Goal: Information Seeking & Learning: Learn about a topic

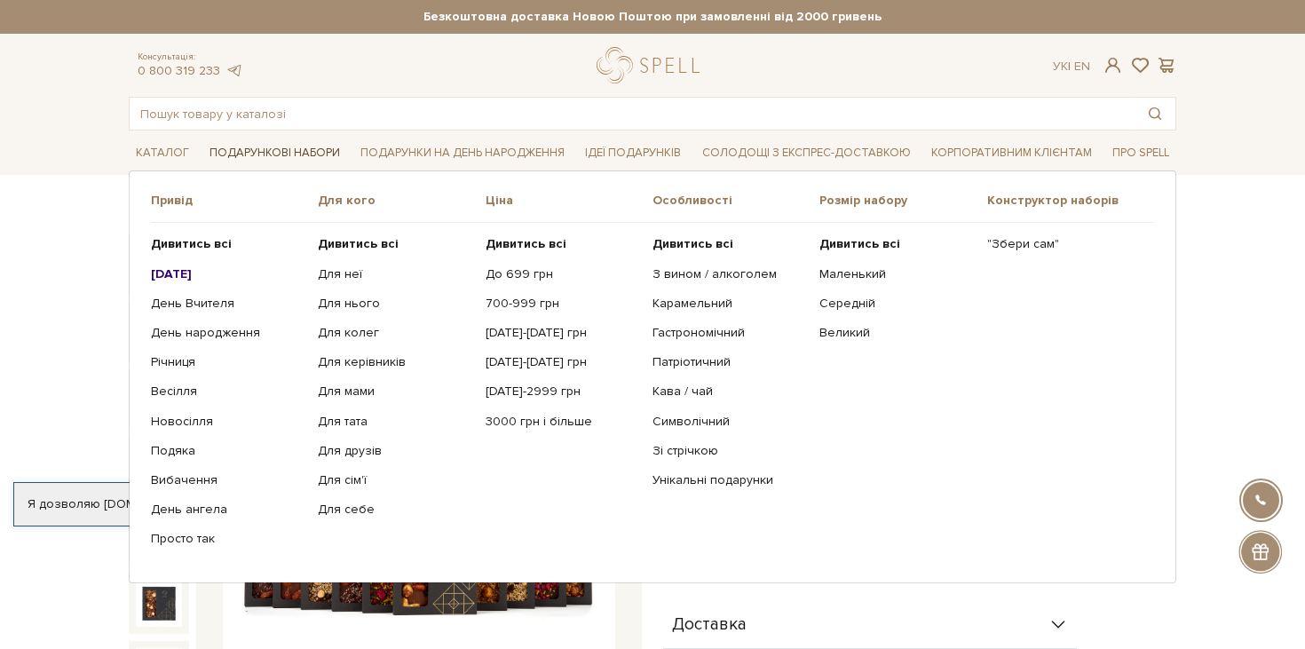
click at [275, 156] on link "Подарункові набори" at bounding box center [274, 153] width 145 height 28
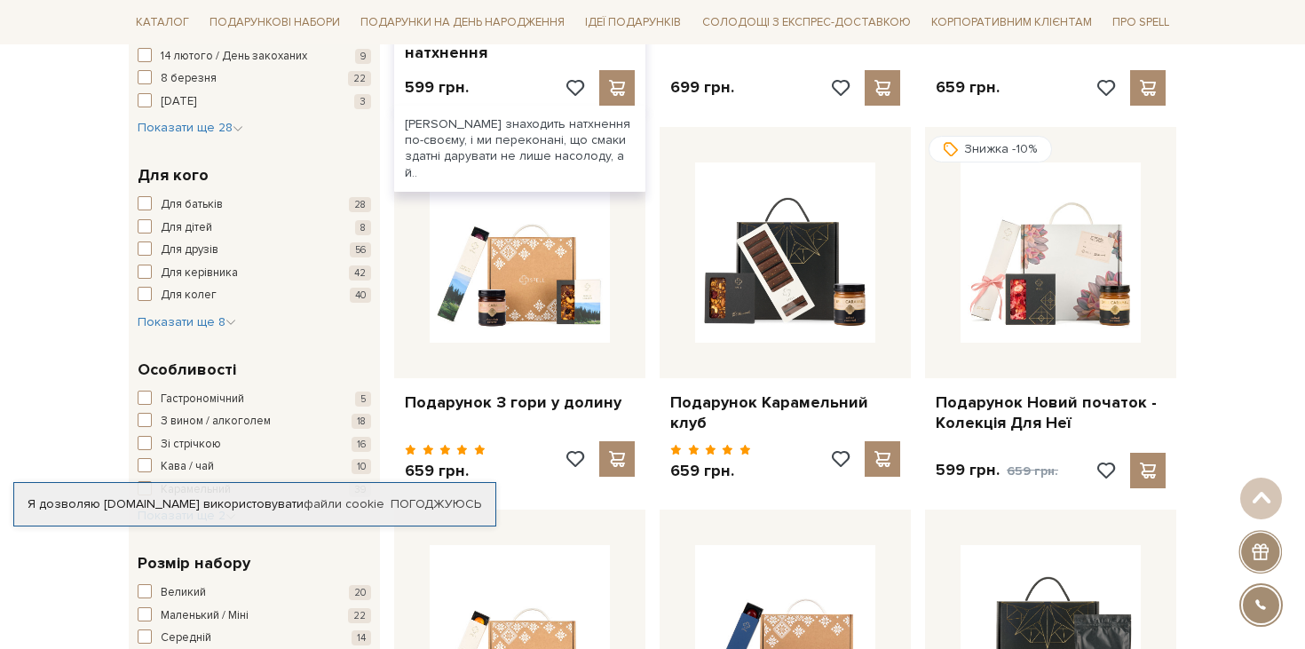
scroll to position [590, 0]
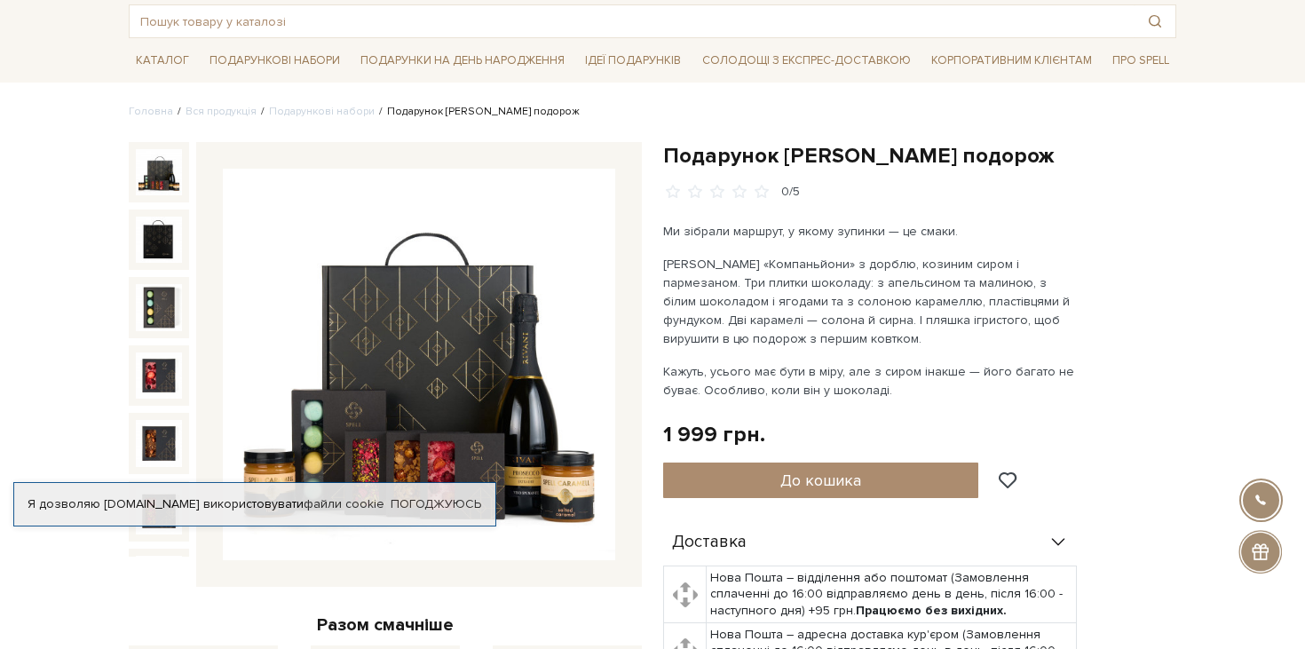
scroll to position [94, 0]
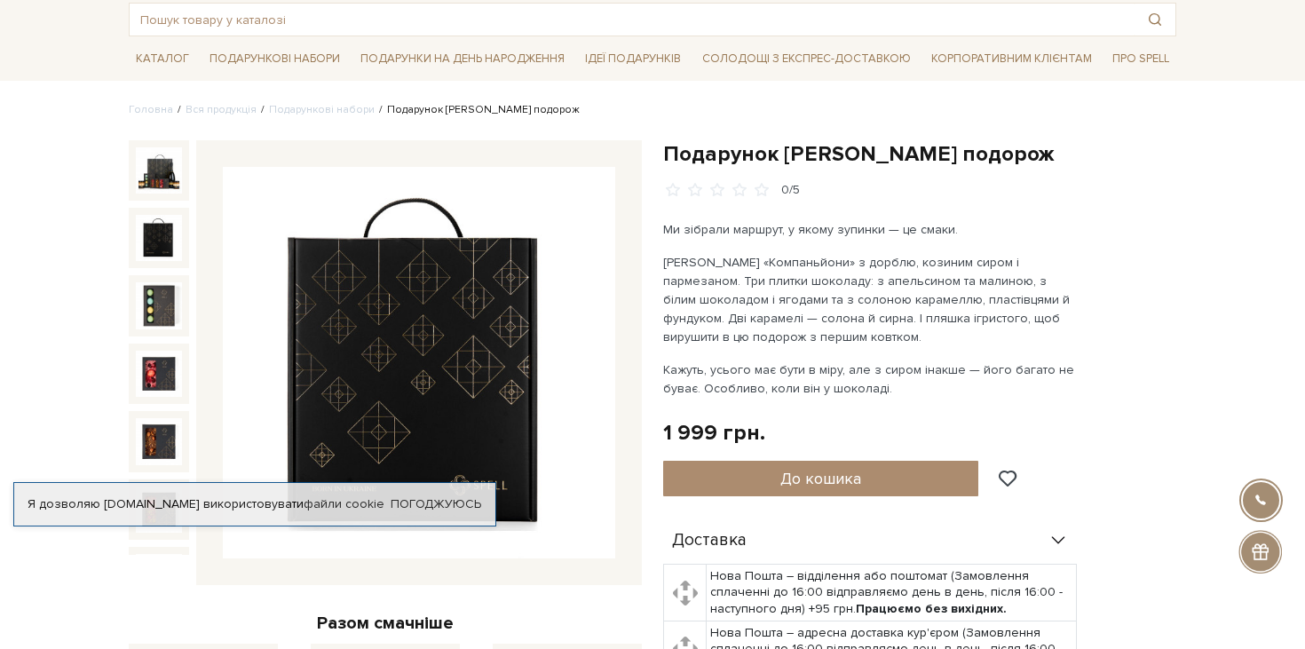
click at [157, 246] on img at bounding box center [159, 238] width 46 height 46
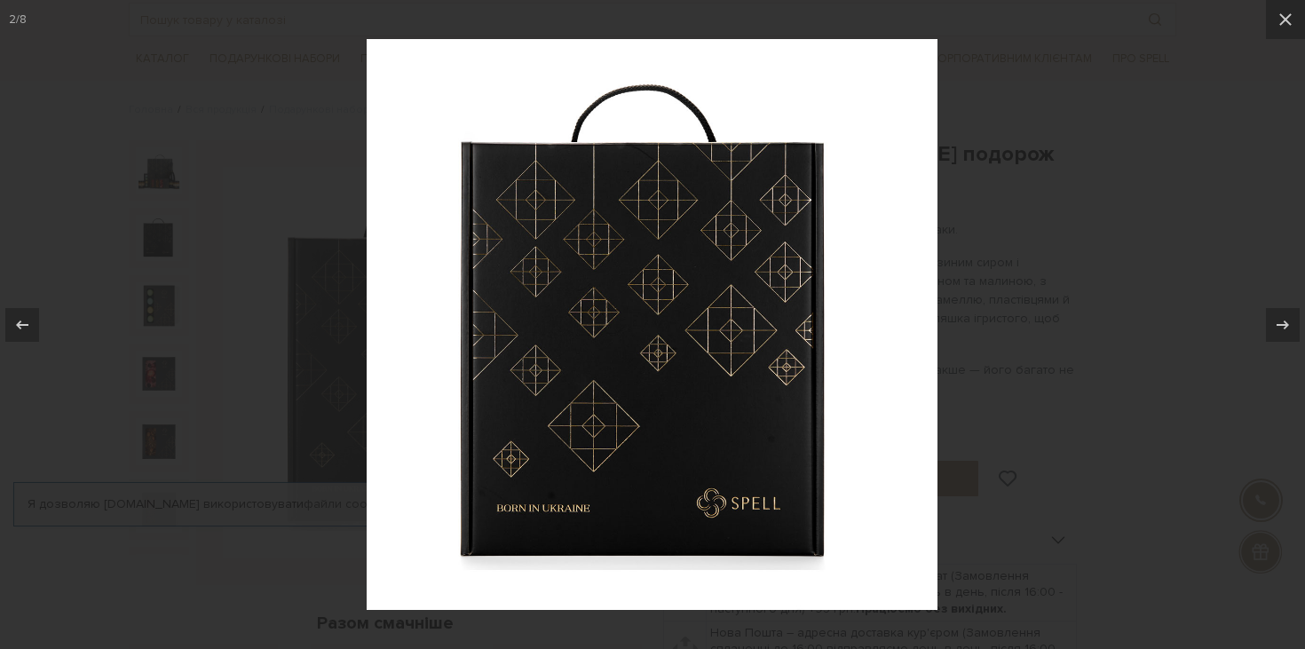
click at [633, 202] on img at bounding box center [652, 324] width 571 height 571
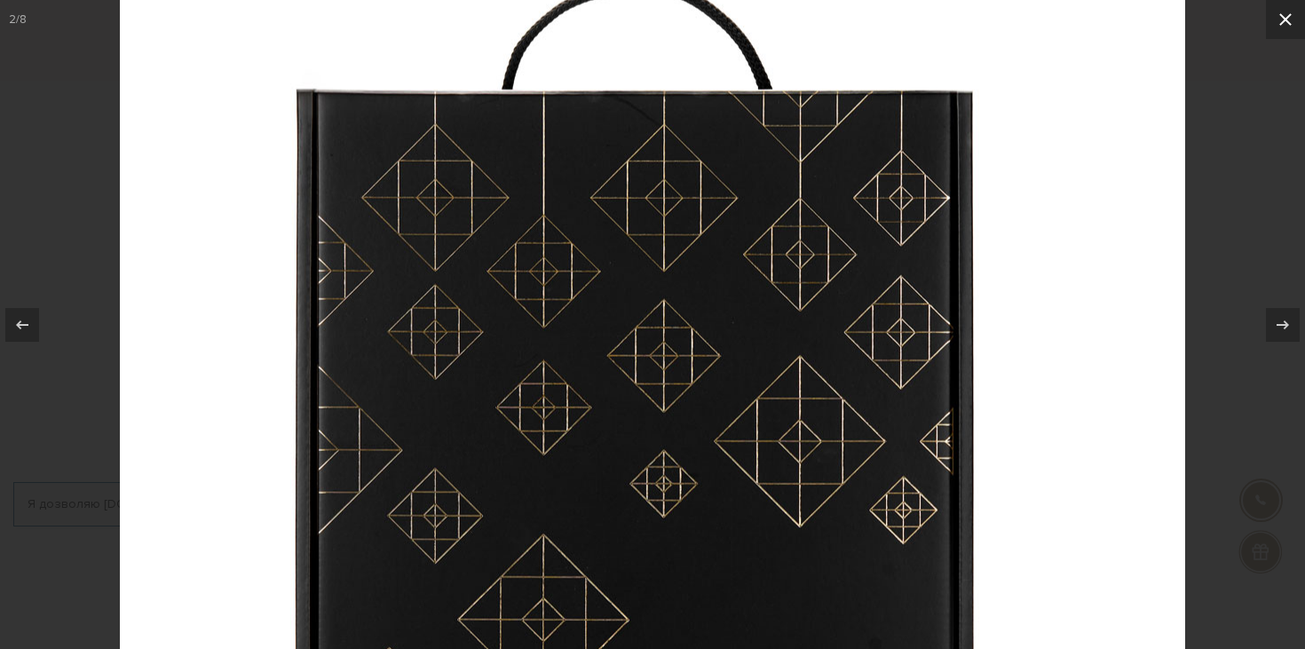
click at [1296, 12] on button at bounding box center [1285, 19] width 39 height 39
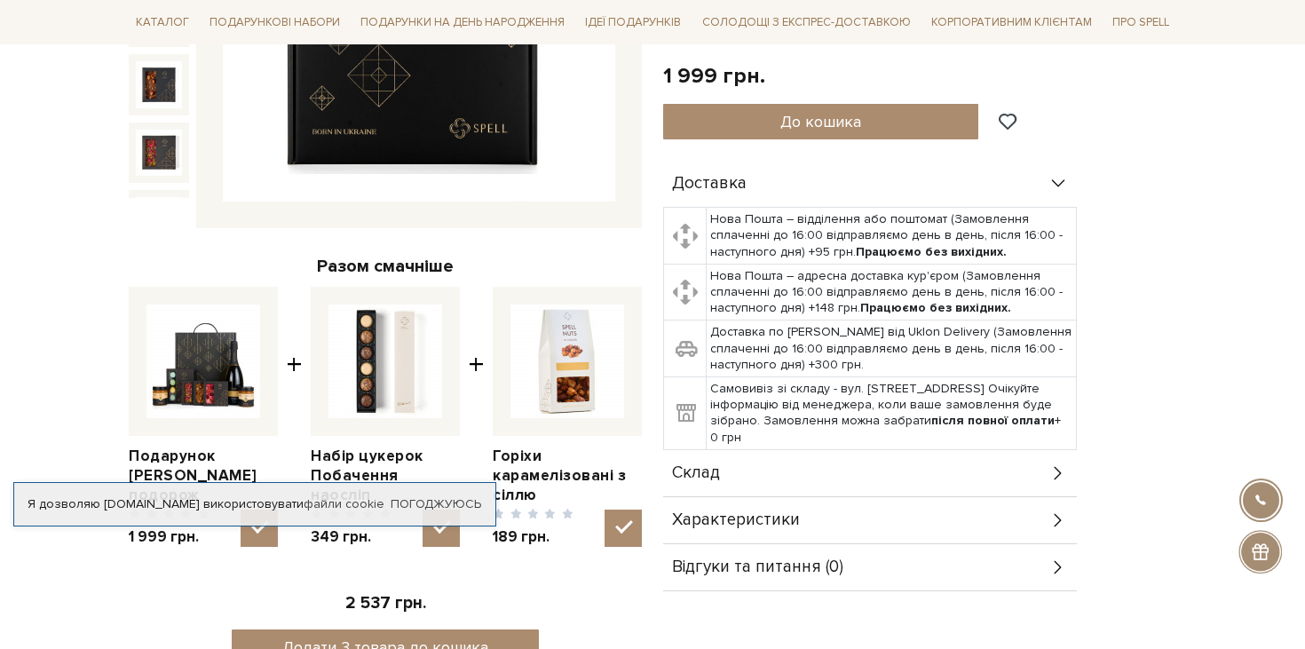
scroll to position [452, 0]
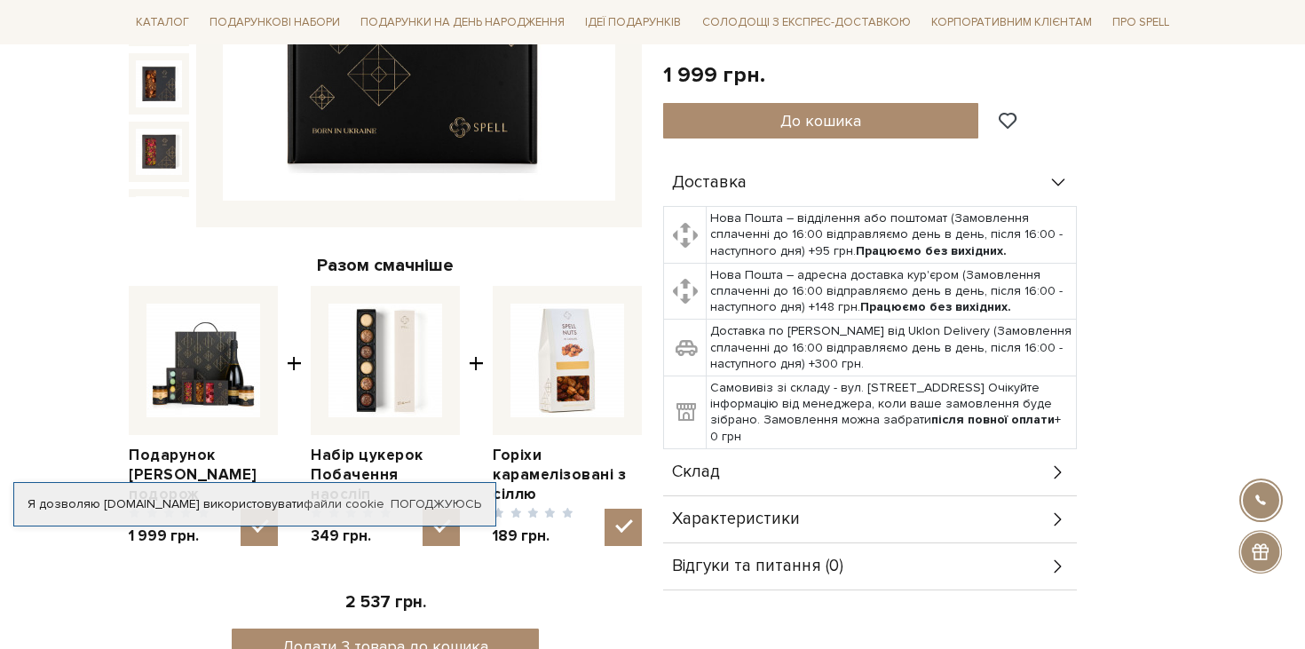
click at [765, 474] on div "Склад" at bounding box center [870, 472] width 414 height 46
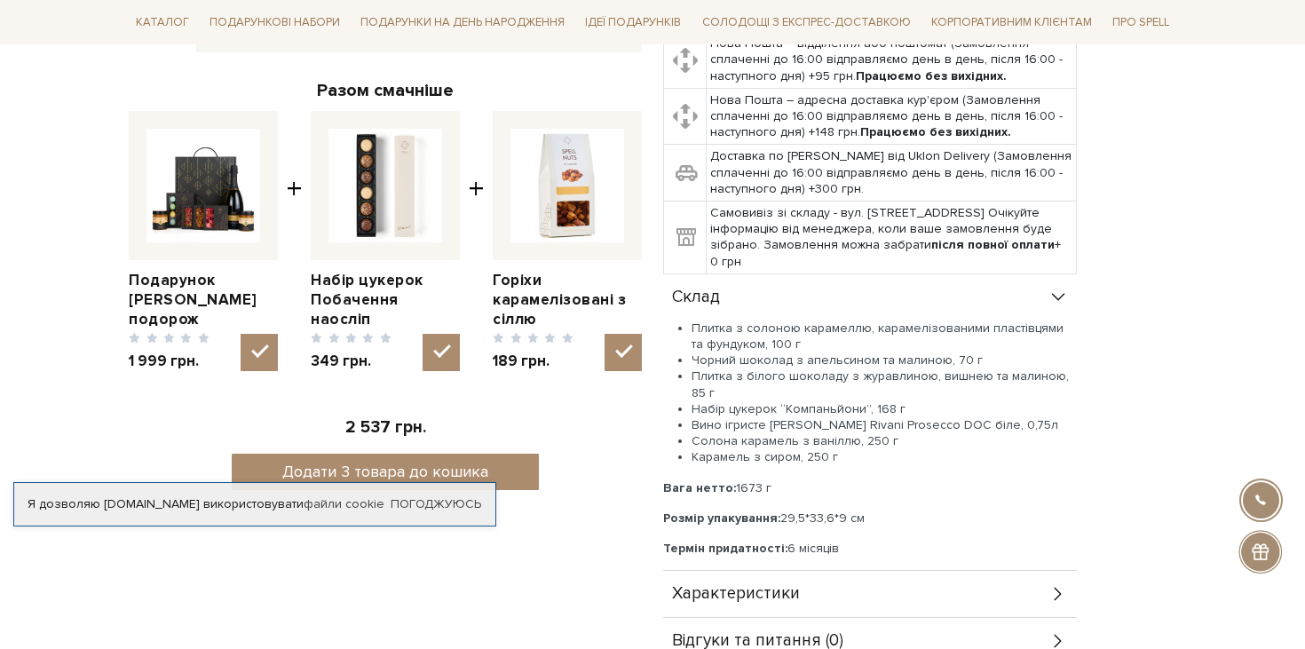
scroll to position [631, 0]
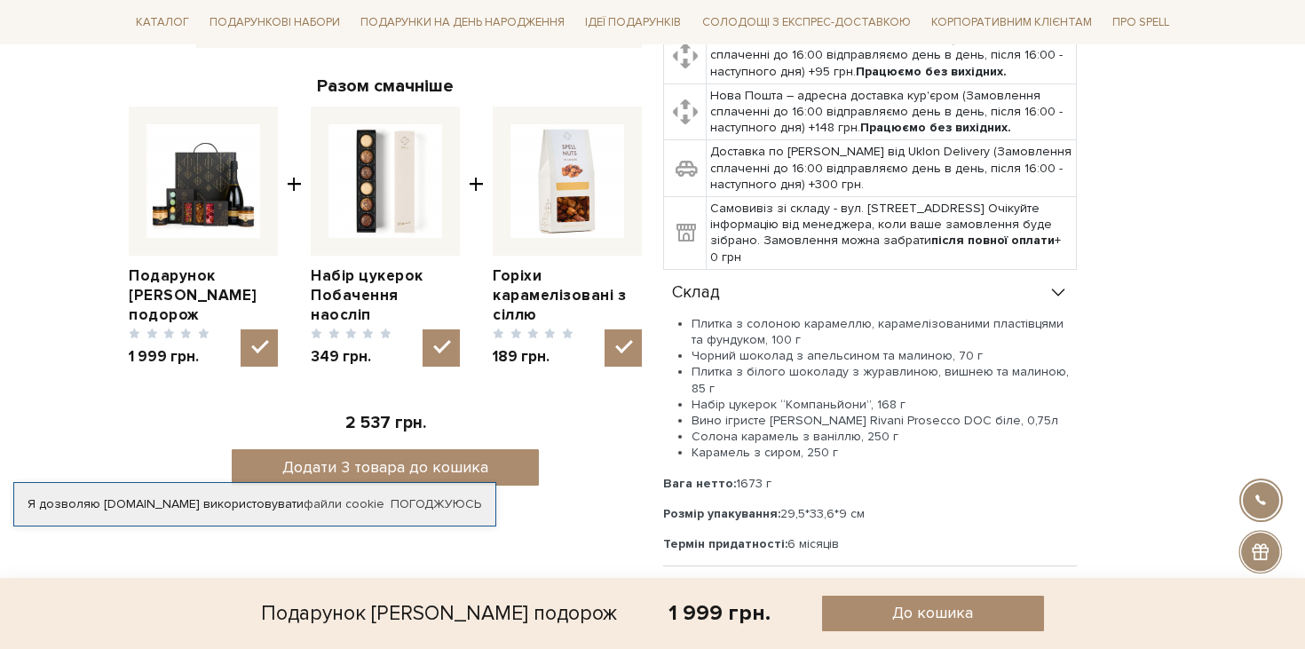
drag, startPoint x: 874, startPoint y: 512, endPoint x: 658, endPoint y: 510, distance: 215.7
click at [658, 510] on div "Подарунок [PERSON_NAME] подорож 0/5 Ми зібрали маршрут, у якому зупинки — це см…" at bounding box center [920, 131] width 534 height 1057
copy p "Розмір упакування: 29,5*33,6*9 см"
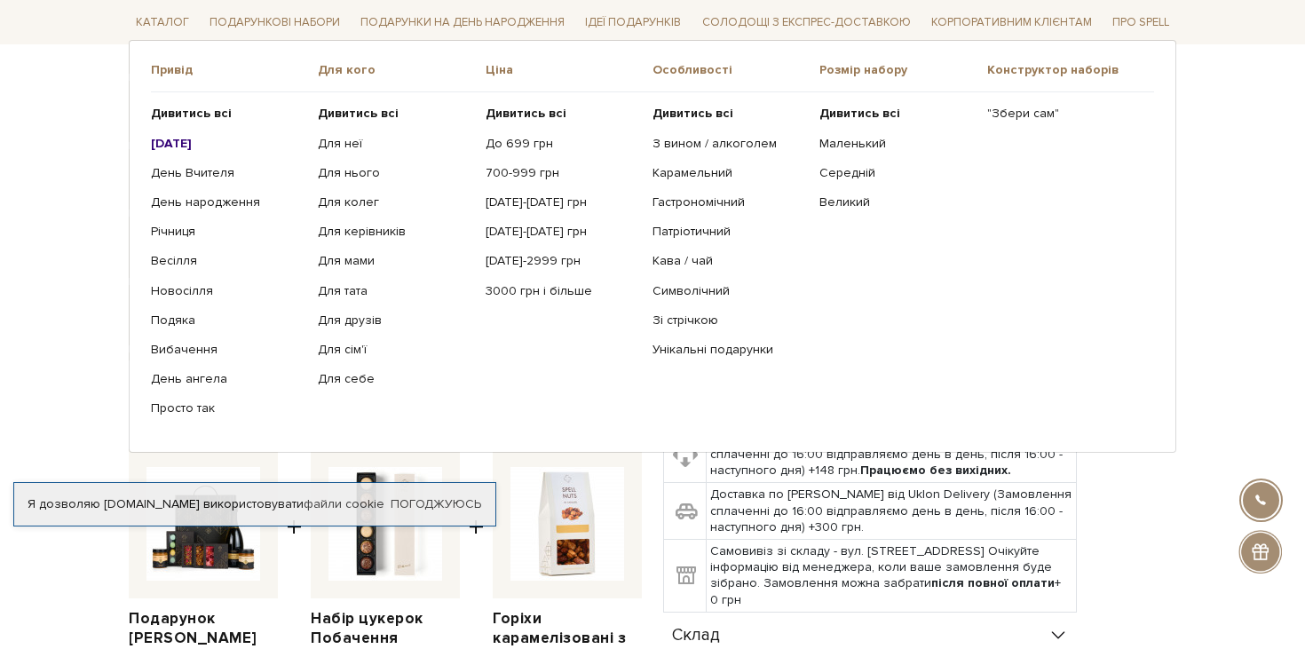
scroll to position [293, 0]
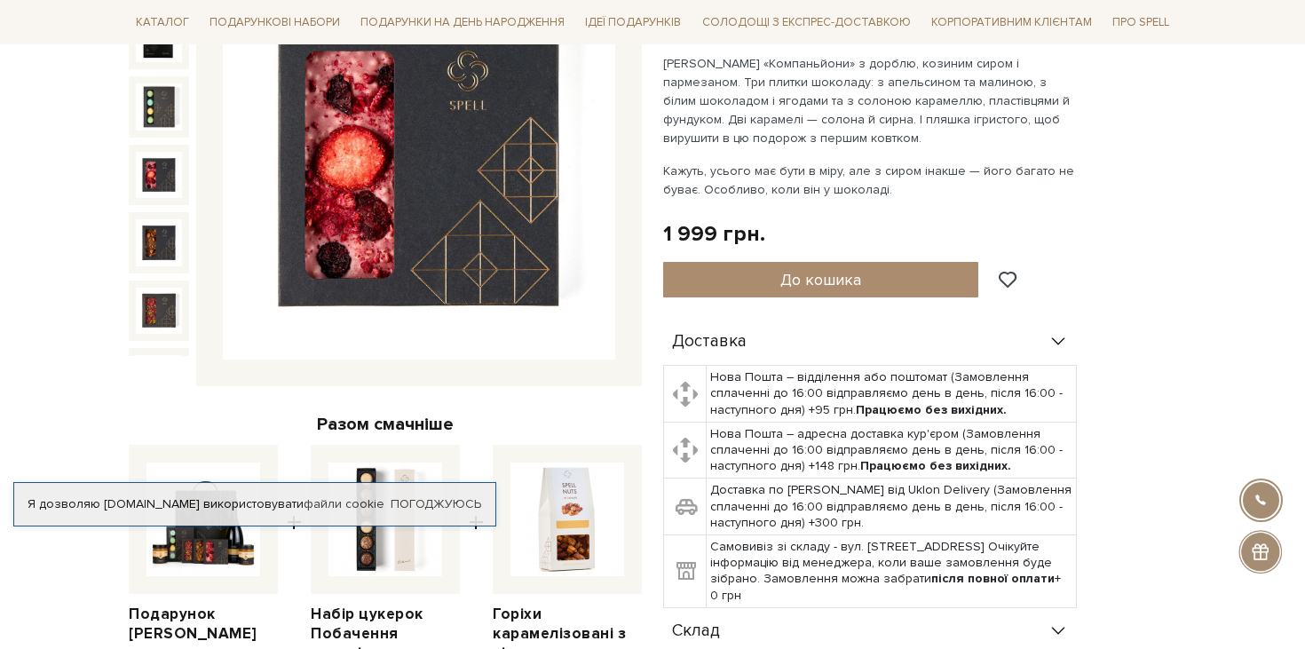
click at [154, 131] on div at bounding box center [159, 106] width 60 height 60
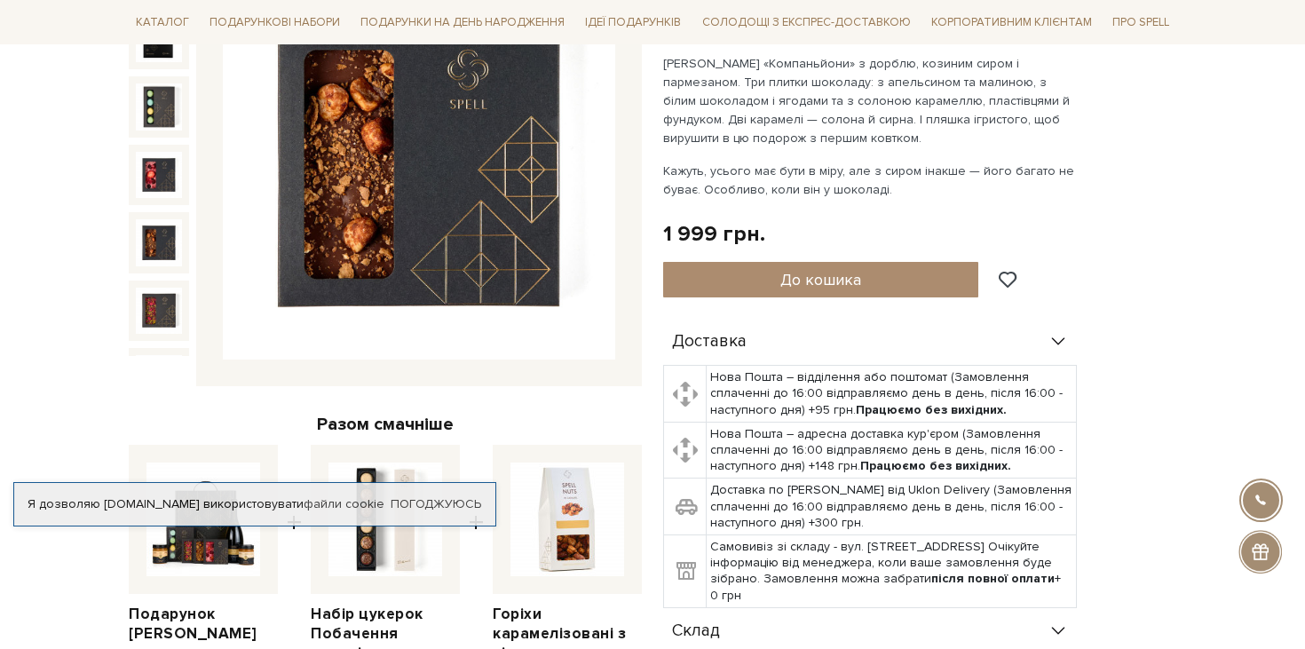
click at [151, 291] on img at bounding box center [159, 311] width 46 height 46
